Goal: Task Accomplishment & Management: Use online tool/utility

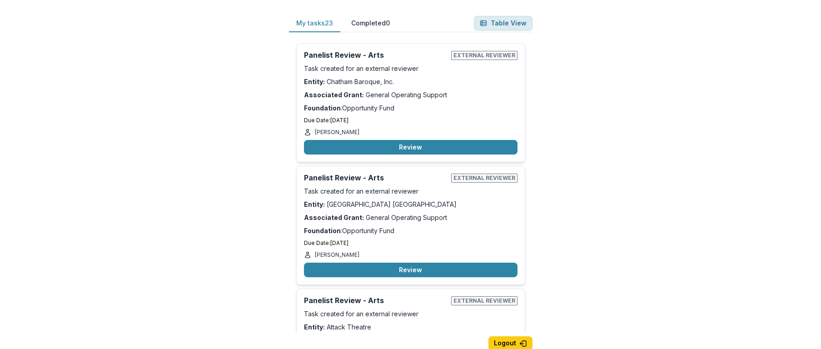
click at [505, 23] on button "Table View" at bounding box center [503, 23] width 59 height 15
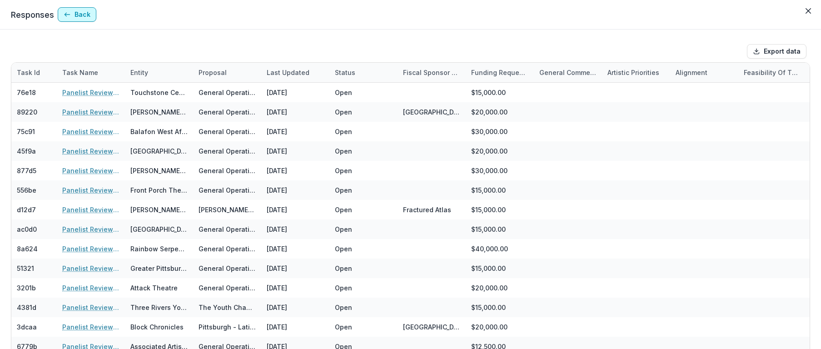
click at [67, 13] on icon "button" at bounding box center [67, 14] width 7 height 7
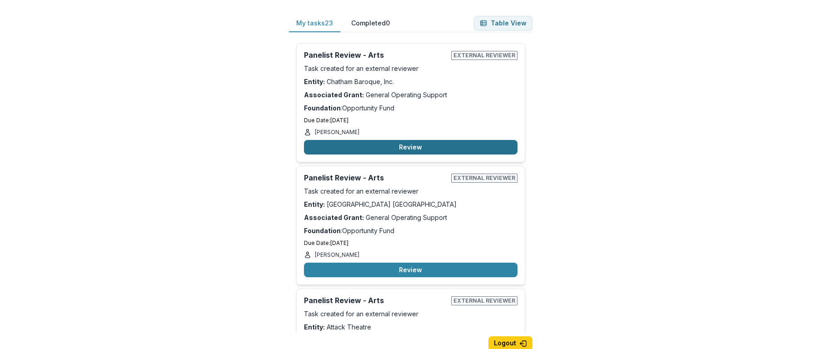
click at [410, 145] on button "Review" at bounding box center [410, 147] width 213 height 15
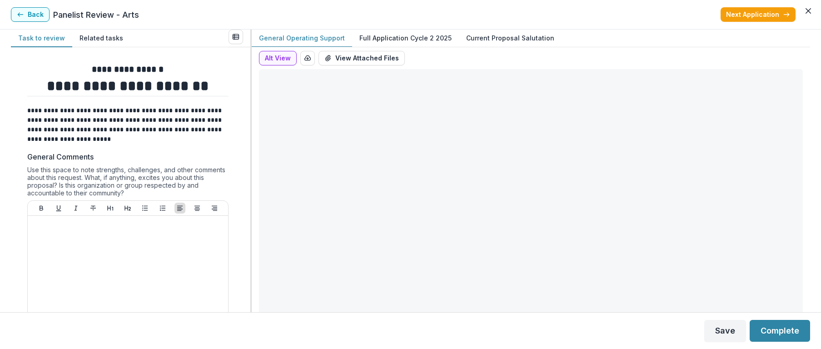
type input "*******"
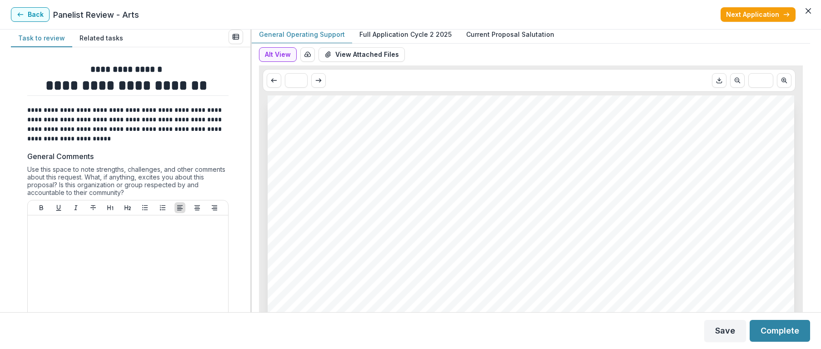
scroll to position [3, 0]
click at [391, 35] on p "Full Application Cycle 2 2025" at bounding box center [405, 35] width 92 height 10
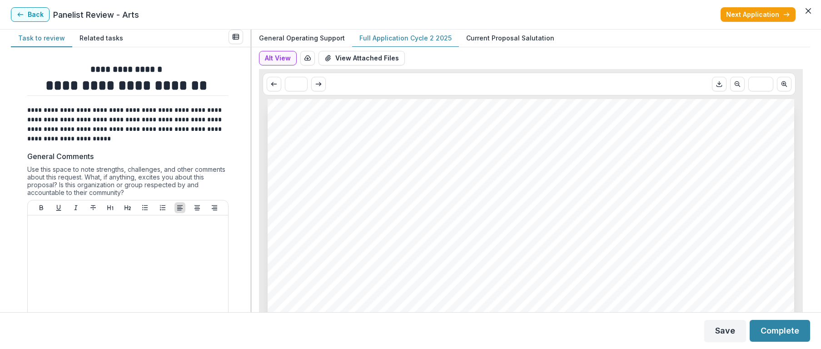
scroll to position [0, 0]
click at [356, 58] on button "View Attached Files" at bounding box center [361, 58] width 86 height 15
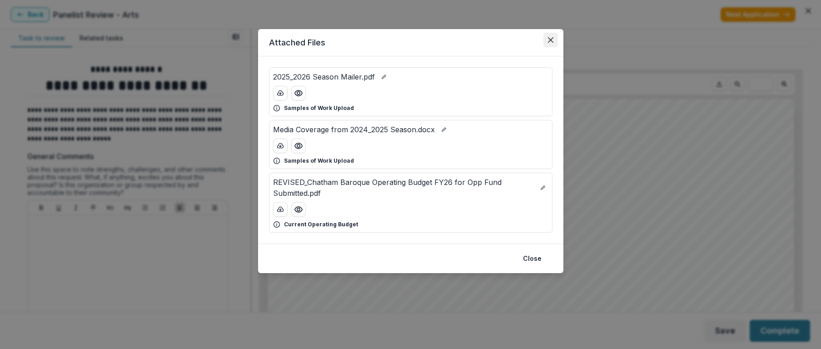
click at [550, 38] on icon "Close" at bounding box center [550, 39] width 5 height 5
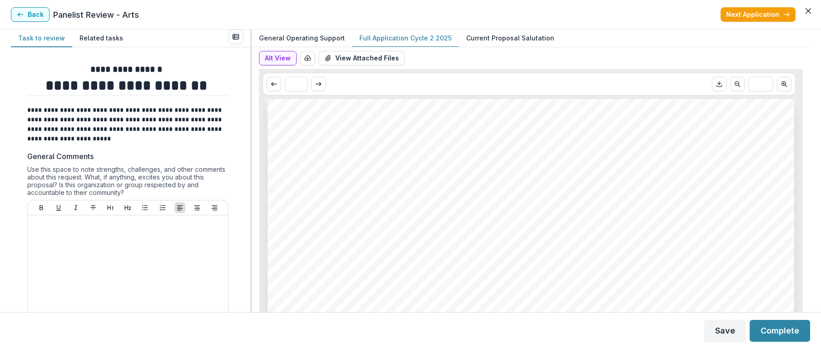
scroll to position [3, 0]
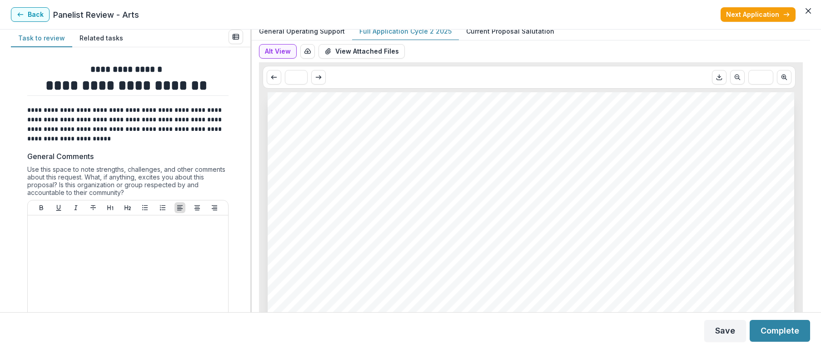
click at [419, 33] on p "Full Application Cycle 2 2025" at bounding box center [405, 31] width 92 height 10
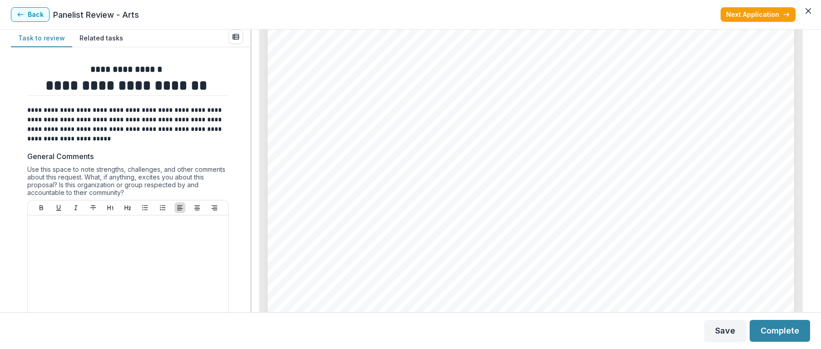
scroll to position [9212, 0]
